Goal: Find specific page/section: Find specific page/section

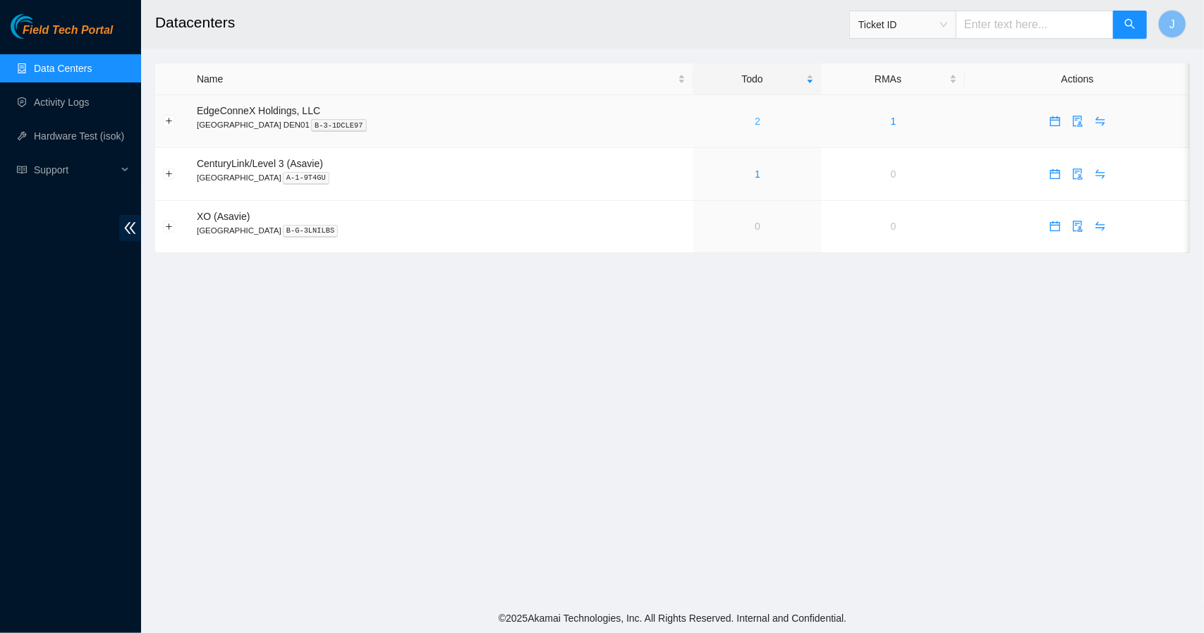
click at [755, 122] on link "2" at bounding box center [758, 121] width 6 height 11
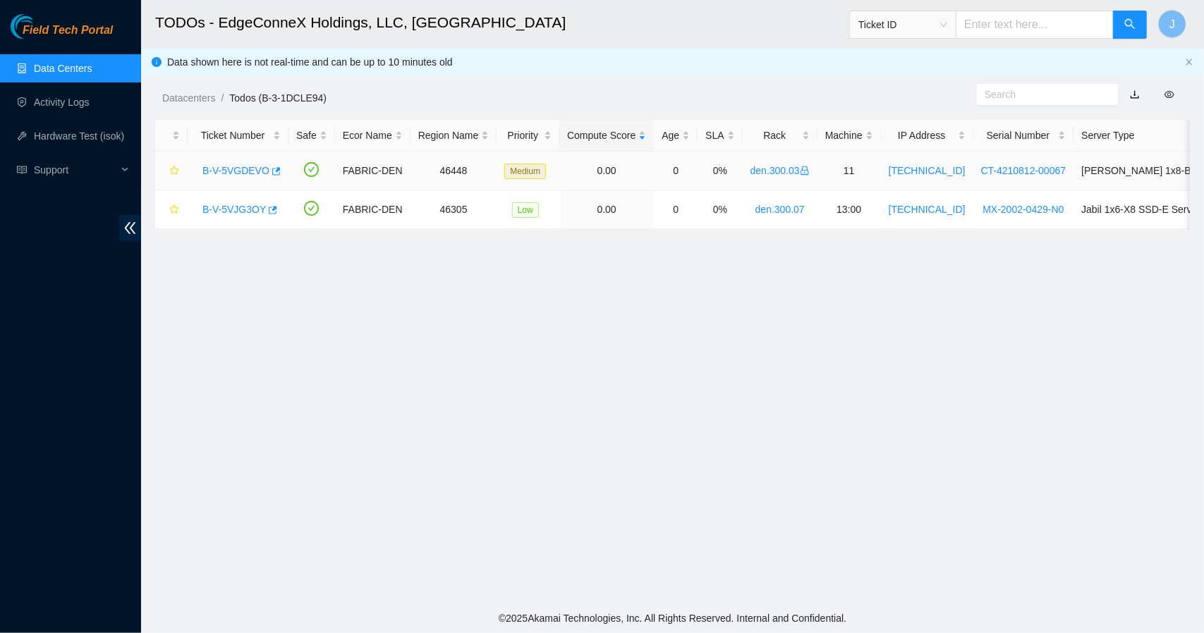
click at [231, 172] on link "B-V-5VGDEVO" at bounding box center [235, 170] width 67 height 11
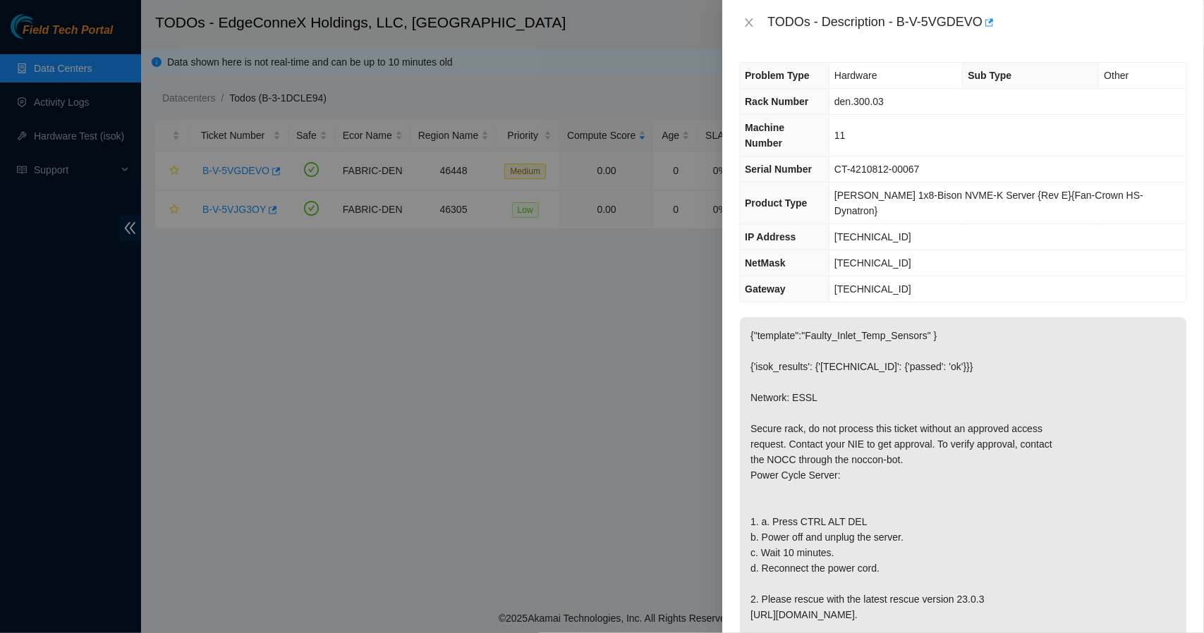
click at [656, 13] on div at bounding box center [602, 316] width 1204 height 633
click at [751, 22] on icon "close" at bounding box center [748, 22] width 11 height 11
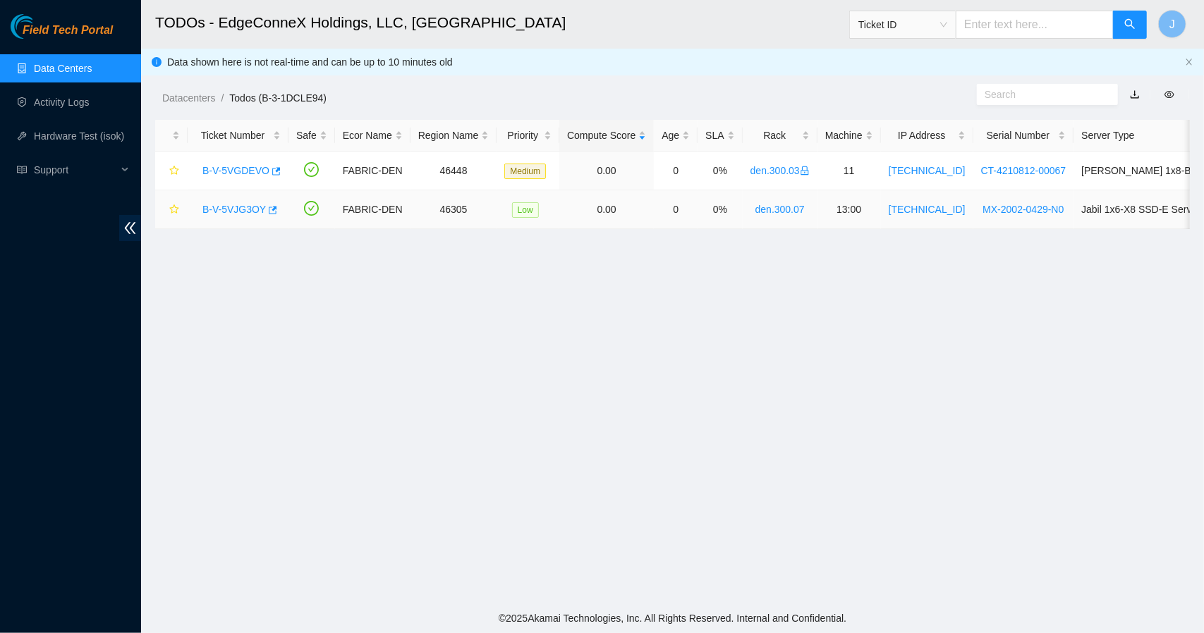
click at [237, 210] on link "B-V-5VJG3OY" at bounding box center [233, 209] width 63 height 11
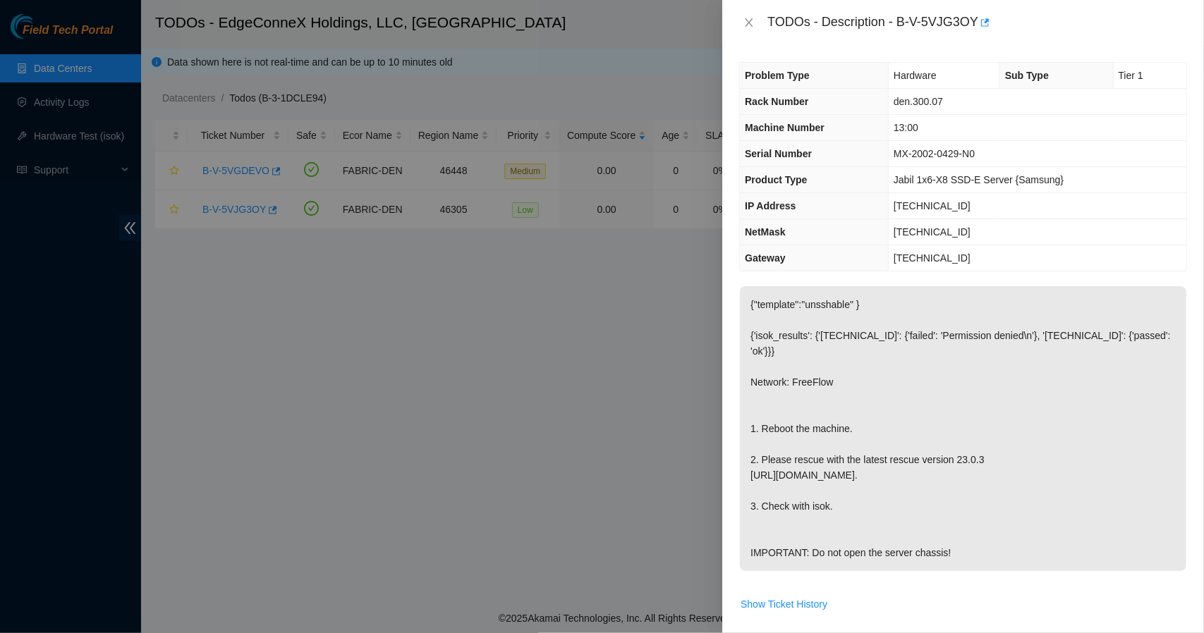
click at [432, 559] on div at bounding box center [602, 316] width 1204 height 633
